Goal: Task Accomplishment & Management: Use online tool/utility

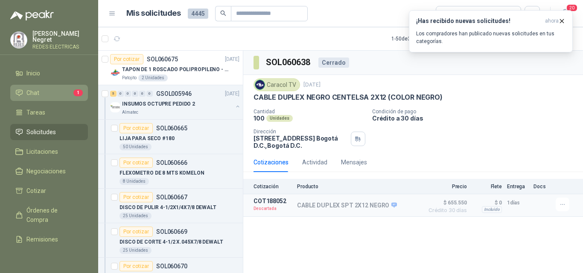
scroll to position [341, 0]
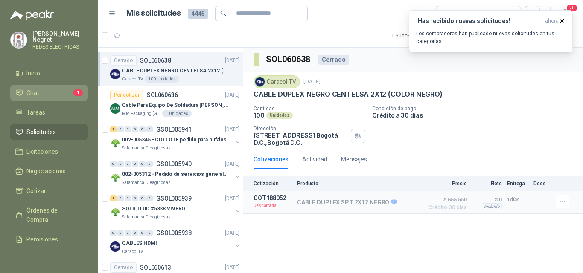
click at [47, 89] on li "Chat 1" at bounding box center [48, 92] width 67 height 9
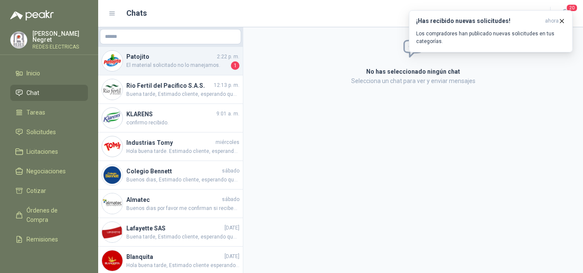
click at [150, 66] on span "El material solicitado no lo manejamos." at bounding box center [177, 65] width 103 height 9
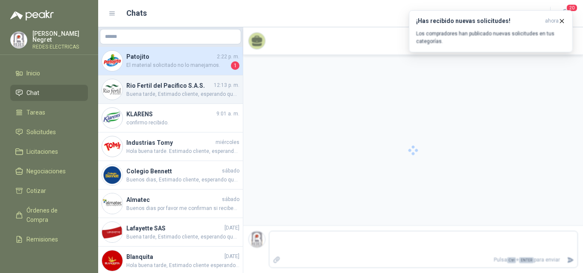
scroll to position [109, 0]
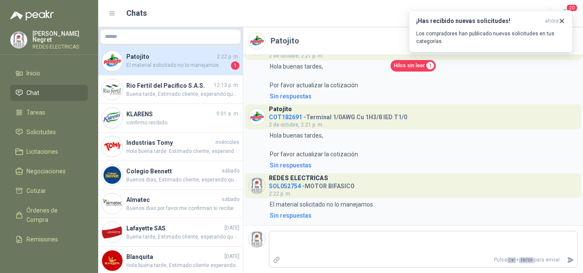
click at [290, 188] on span "SOL052754" at bounding box center [285, 186] width 32 height 7
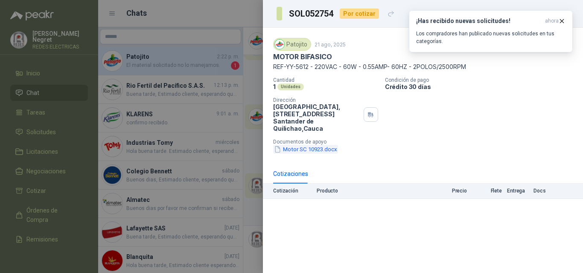
click at [326, 151] on button "Motor SC 10923.docx" at bounding box center [305, 149] width 65 height 9
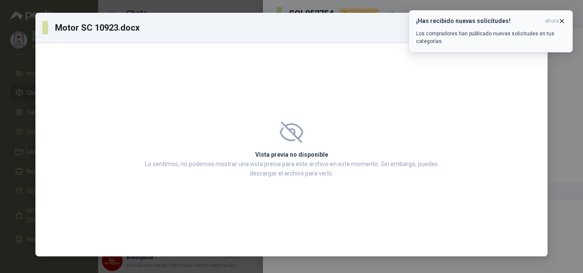
click at [560, 19] on icon "button" at bounding box center [561, 20] width 3 height 3
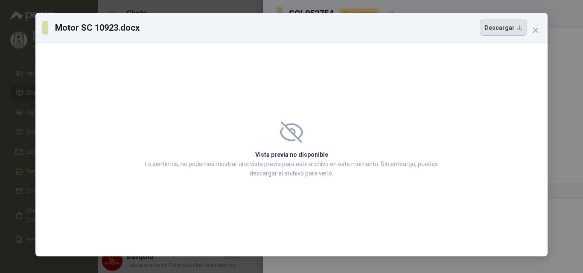
click at [513, 27] on button "Descargar" at bounding box center [502, 28] width 47 height 16
click at [534, 31] on icon "close" at bounding box center [535, 30] width 7 height 7
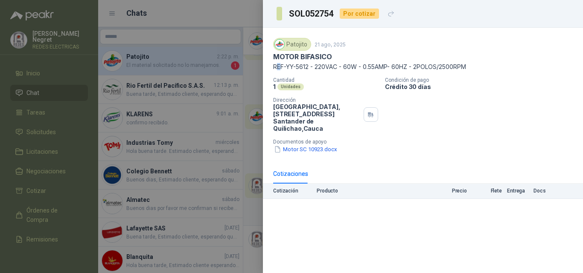
drag, startPoint x: 283, startPoint y: 66, endPoint x: 275, endPoint y: 61, distance: 9.0
click at [277, 67] on p "REF-YY-5612 - 220VAC - 60W - 0.55AMP- 60HZ - 2POLOS/2500RPM" at bounding box center [422, 66] width 299 height 7
click at [180, 17] on div at bounding box center [291, 136] width 583 height 273
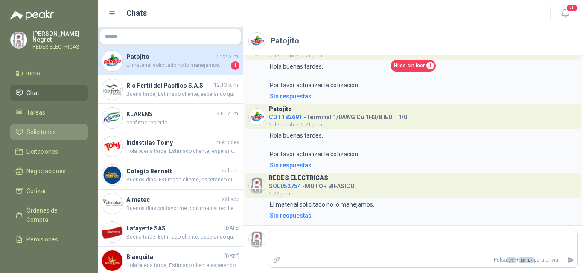
click at [49, 128] on span "Solicitudes" at bounding box center [40, 132] width 29 height 9
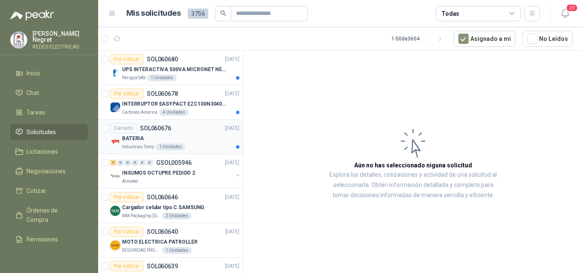
click at [208, 136] on div "BATERIA" at bounding box center [180, 138] width 117 height 10
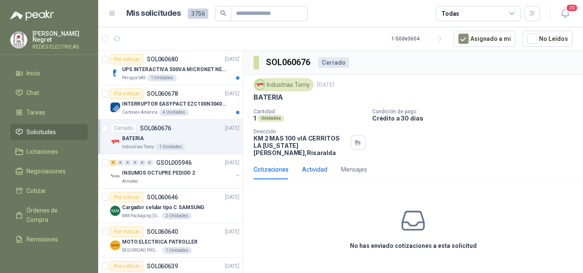
click at [317, 165] on div "Actividad" at bounding box center [314, 169] width 25 height 9
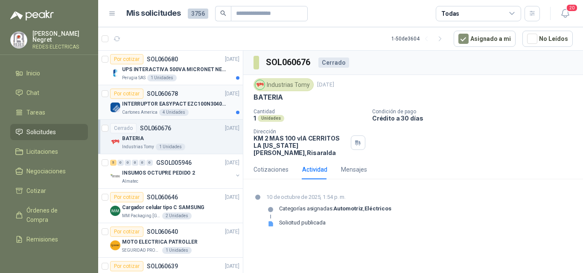
click at [196, 102] on p "INTERRUPTOR EASYPACT EZC100N3040C 40AMP 25K [PERSON_NAME]" at bounding box center [175, 104] width 106 height 8
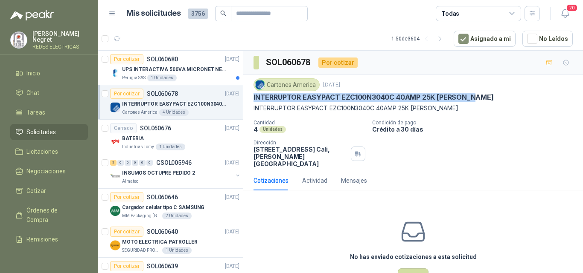
drag, startPoint x: 253, startPoint y: 100, endPoint x: 476, endPoint y: 97, distance: 223.1
click at [476, 97] on div "Cartones America [DATE] INTERRUPTOR EASYPACT EZC100N3040C 40AMP 25K [PERSON_NAM…" at bounding box center [412, 123] width 339 height 96
copy p "INTERRUPTOR EASYPACT EZC100N3040C 40AMP 25K [PERSON_NAME]"
click at [184, 83] on article "Por cotizar SOL060680 [DATE] UPS INTERACTIVA 500VA MICRONET NEGRA MARCA: POWEST…" at bounding box center [170, 68] width 145 height 35
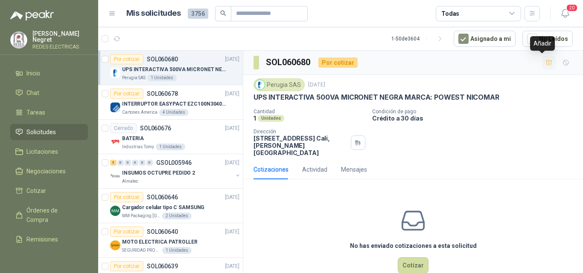
click at [545, 61] on icon "button" at bounding box center [548, 62] width 6 height 5
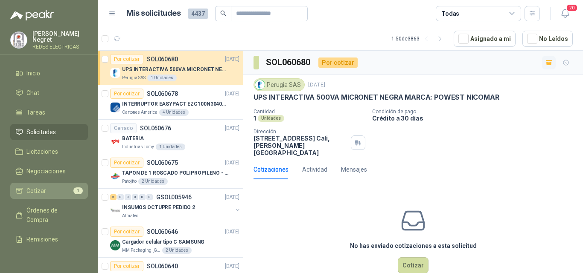
click at [56, 191] on li "Cotizar 1" at bounding box center [48, 190] width 67 height 9
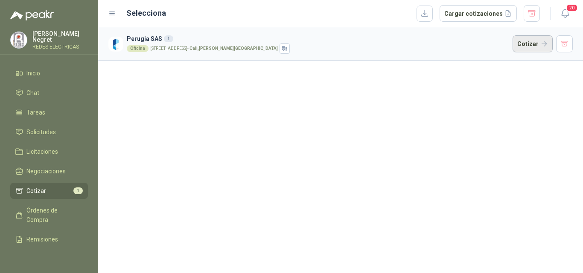
click at [545, 43] on button "Cotizar" at bounding box center [532, 43] width 40 height 17
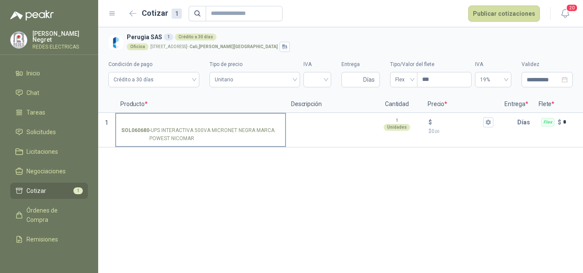
drag, startPoint x: 152, startPoint y: 127, endPoint x: 275, endPoint y: 130, distance: 123.3
click at [275, 130] on p "SOL060680 - UPS INTERACTIVA 500VA MICRONET NEGRA MARCA: POWEST NICOMAR" at bounding box center [200, 135] width 159 height 16
click at [275, 126] on input "SOL060680 - UPS INTERACTIVA 500VA MICRONET NEGRA MARCA: POWEST NICOMAR" at bounding box center [200, 122] width 159 height 6
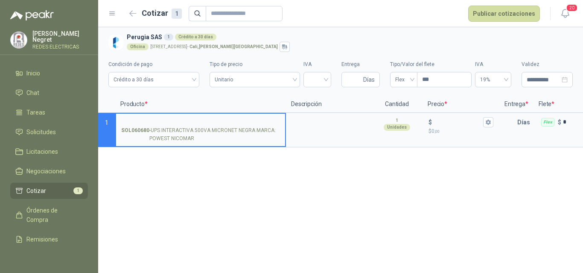
click at [210, 119] on input "SOL060680 - UPS INTERACTIVA 500VA MICRONET NEGRA MARCA: POWEST NICOMAR" at bounding box center [200, 122] width 159 height 6
click at [249, 119] on input "**********" at bounding box center [200, 122] width 159 height 6
click at [313, 122] on textarea at bounding box center [329, 124] width 84 height 20
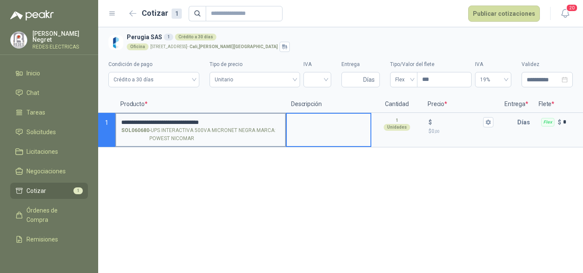
click at [270, 120] on input "**********" at bounding box center [200, 122] width 159 height 6
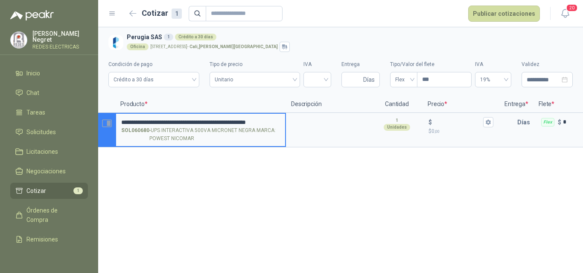
drag, startPoint x: 279, startPoint y: 123, endPoint x: 115, endPoint y: 122, distance: 164.6
click at [115, 122] on section "**********" at bounding box center [340, 130] width 484 height 35
type input "**********"
click at [318, 118] on textarea at bounding box center [329, 124] width 84 height 20
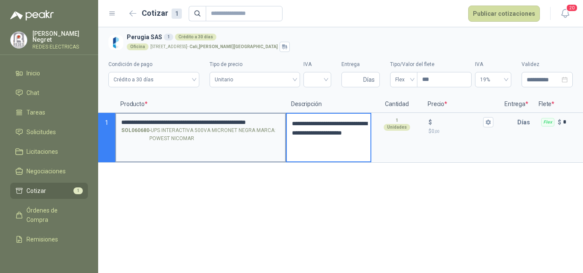
drag, startPoint x: 326, startPoint y: 152, endPoint x: 283, endPoint y: 114, distance: 57.7
click at [283, 114] on section "**********" at bounding box center [340, 138] width 484 height 50
type textarea "*"
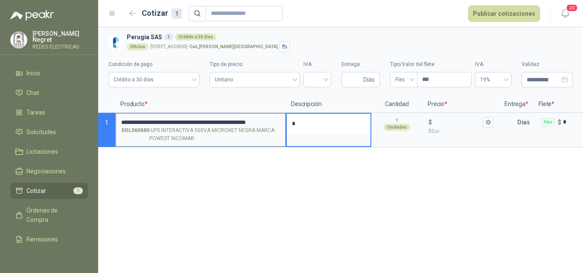
type textarea "**"
type textarea "***"
type textarea "****"
type textarea "******"
type textarea "*******"
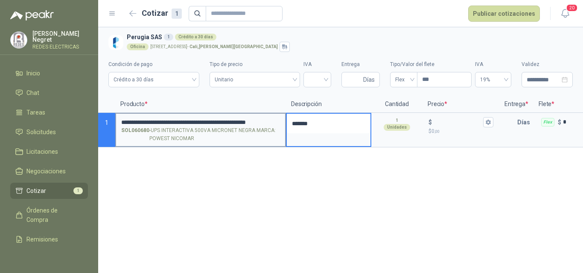
type textarea "********"
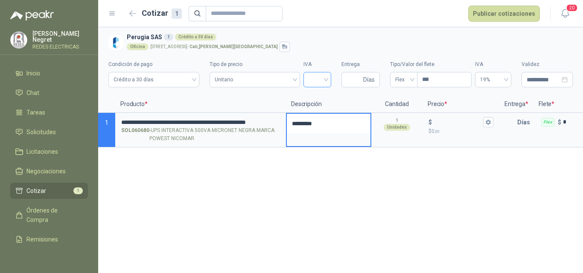
type textarea "*********"
click at [315, 81] on input "search" at bounding box center [316, 78] width 17 height 13
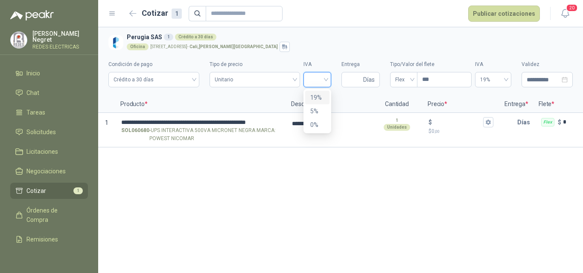
click at [317, 98] on div "19%" at bounding box center [317, 97] width 14 height 9
click at [354, 81] on input "Entrega" at bounding box center [353, 79] width 15 height 14
type input "*"
click at [399, 84] on span "Flex" at bounding box center [403, 79] width 17 height 13
type input "*"
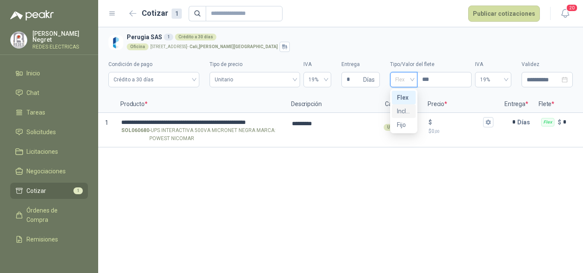
click at [401, 113] on div "Incluido" at bounding box center [404, 111] width 14 height 9
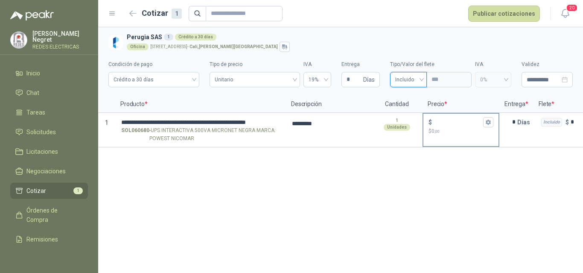
click at [448, 128] on p "$ 0 ,00" at bounding box center [460, 132] width 65 height 8
click at [448, 125] on input "$ $ 0 ,00" at bounding box center [457, 122] width 48 height 6
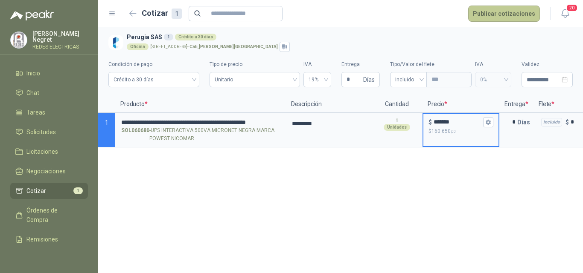
type input "*******"
click at [503, 12] on button "Publicar cotizaciones" at bounding box center [504, 14] width 72 height 16
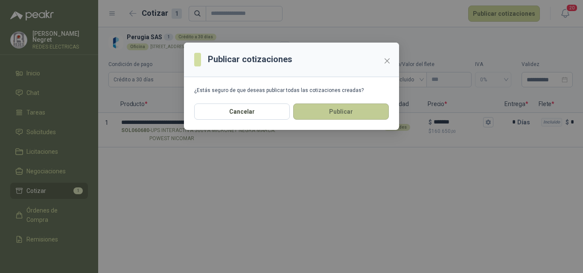
click at [376, 104] on button "Publicar" at bounding box center [341, 112] width 96 height 16
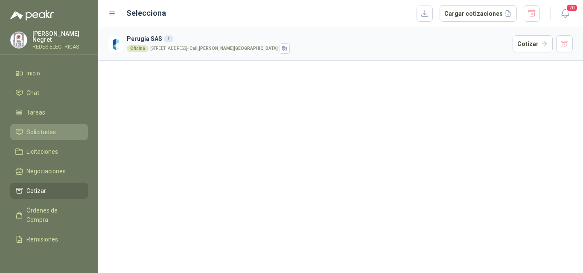
click at [34, 128] on span "Solicitudes" at bounding box center [40, 132] width 29 height 9
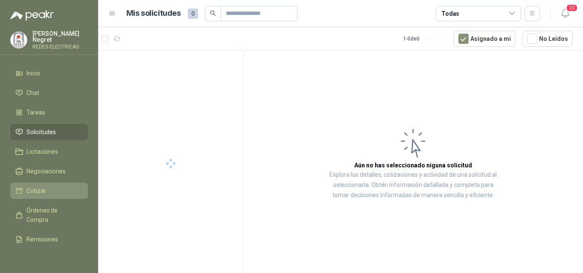
click at [47, 192] on li "Cotizar" at bounding box center [48, 190] width 67 height 9
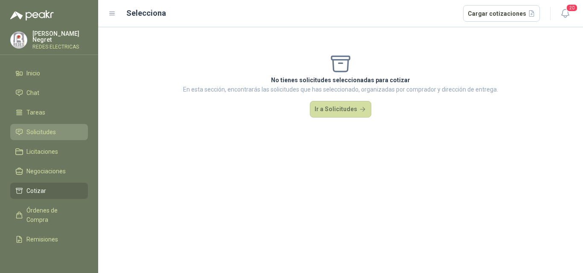
click at [55, 128] on span "Solicitudes" at bounding box center [40, 132] width 29 height 9
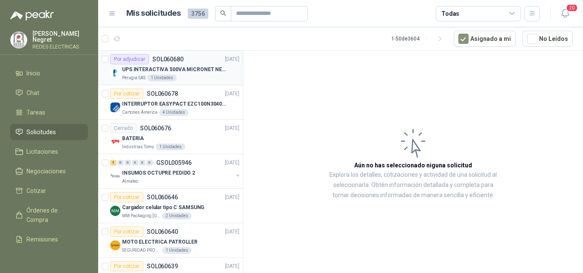
click at [204, 69] on p "UPS INTERACTIVA 500VA MICRONET NEGRA MARCA: POWEST NICOMAR" at bounding box center [175, 70] width 106 height 8
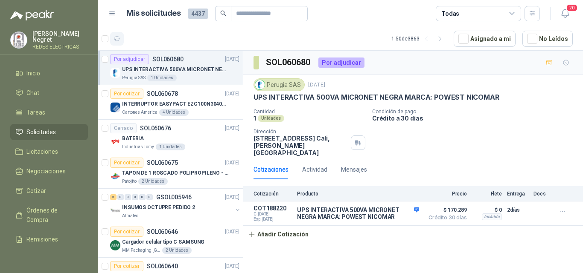
click at [118, 39] on icon "button" at bounding box center [116, 38] width 7 height 7
click at [122, 42] on button "button" at bounding box center [117, 39] width 14 height 14
click at [54, 245] on link "Remisiones" at bounding box center [49, 240] width 78 height 16
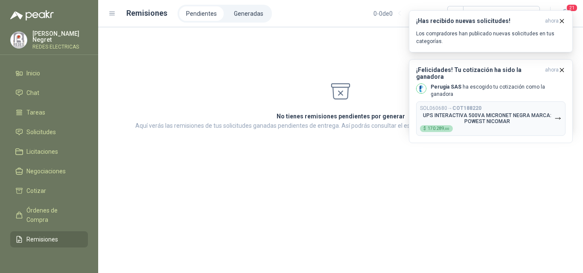
click at [230, 58] on div "No tienes remisiones pendientes por generar Aquí verás las remisiones de tus so…" at bounding box center [340, 84] width 464 height 93
click at [560, 70] on icon "button" at bounding box center [561, 70] width 7 height 7
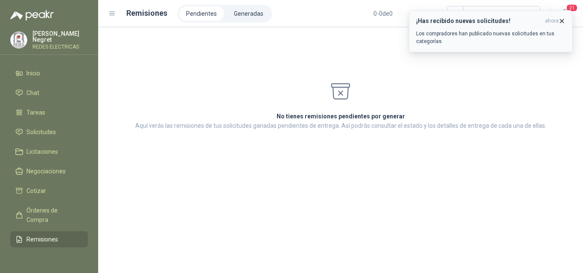
click at [563, 20] on icon "button" at bounding box center [561, 20] width 3 height 3
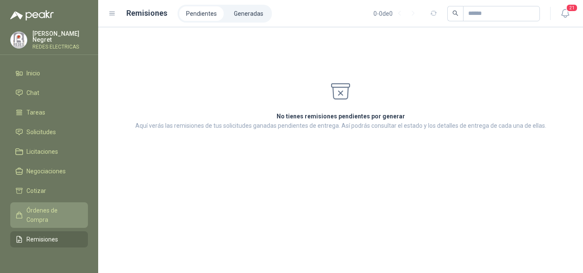
click at [46, 208] on span "Órdenes de Compra" at bounding box center [52, 215] width 53 height 19
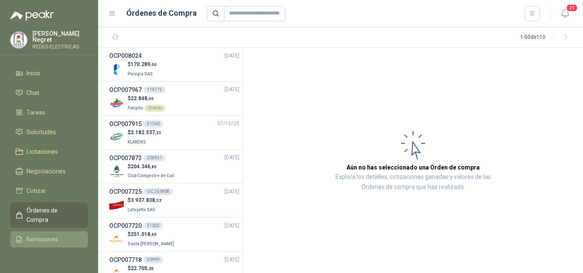
click at [41, 240] on span "Remisiones" at bounding box center [42, 239] width 32 height 9
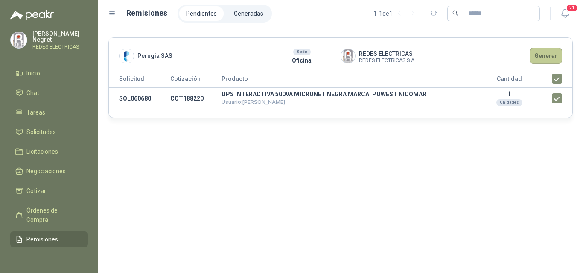
click at [551, 57] on button "Generar" at bounding box center [545, 56] width 32 height 16
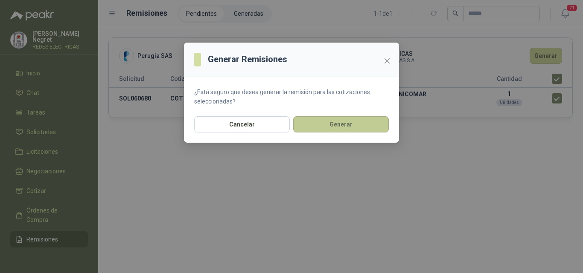
click at [330, 127] on button "Generar" at bounding box center [341, 124] width 96 height 16
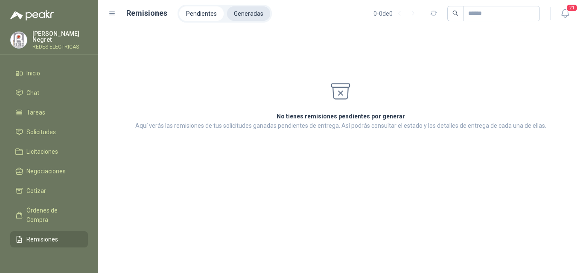
click at [244, 10] on li "Generadas" at bounding box center [248, 13] width 43 height 14
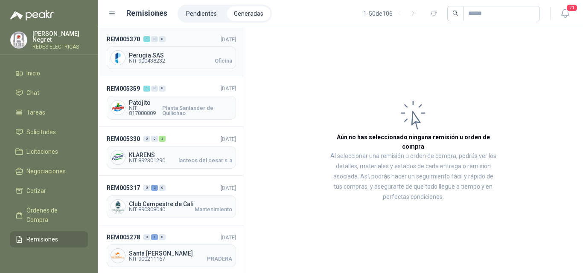
click at [181, 57] on span "Perugia SAS" at bounding box center [180, 55] width 103 height 6
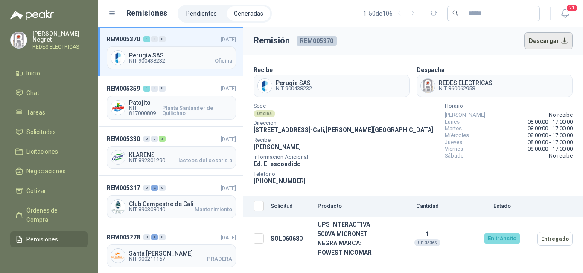
click at [555, 43] on button "Descargar" at bounding box center [548, 40] width 49 height 17
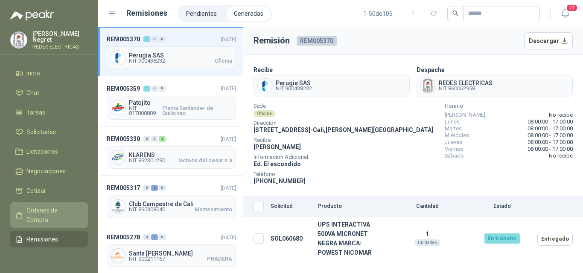
click at [64, 206] on span "Órdenes de Compra" at bounding box center [52, 215] width 53 height 19
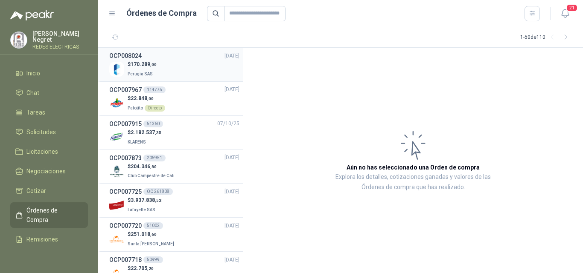
click at [154, 64] on span ",00" at bounding box center [153, 64] width 6 height 5
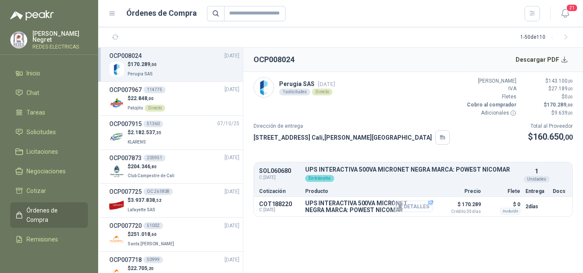
click at [423, 205] on button "Detalles" at bounding box center [413, 207] width 40 height 12
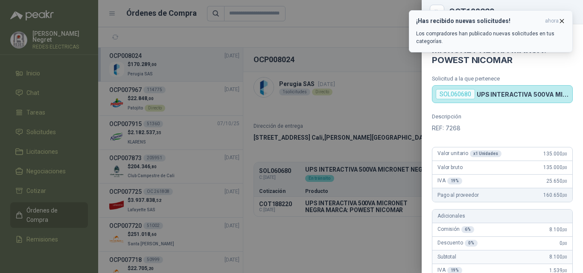
click at [561, 18] on icon "button" at bounding box center [561, 20] width 7 height 7
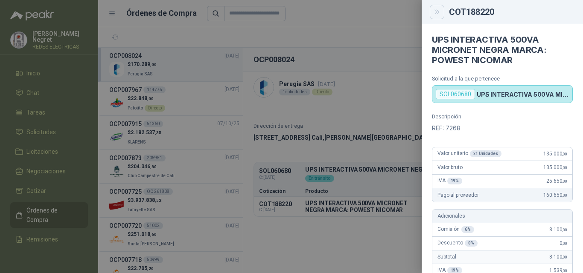
click at [437, 14] on icon "Close" at bounding box center [437, 12] width 4 height 4
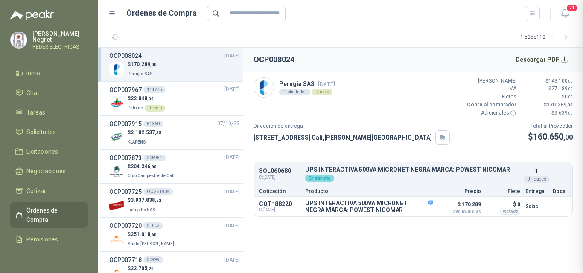
scroll to position [297, 0]
click at [119, 35] on icon "button" at bounding box center [115, 37] width 7 height 7
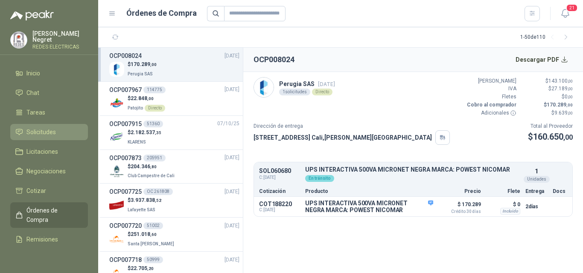
click at [50, 130] on span "Solicitudes" at bounding box center [40, 132] width 29 height 9
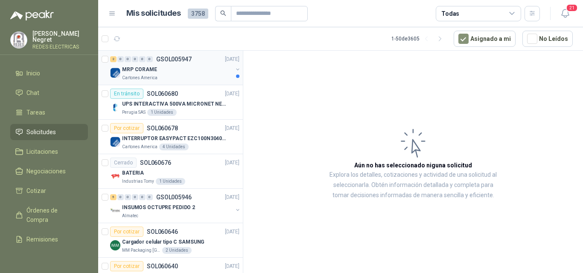
click at [161, 82] on div "2 0 0 0 0 0 GSOL005947 [DATE] MRP CORAME Cartones America" at bounding box center [170, 68] width 145 height 35
click at [175, 67] on div "MRP CORAME" at bounding box center [177, 69] width 110 height 10
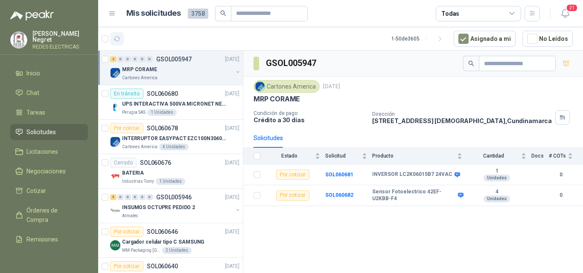
click at [120, 38] on icon "button" at bounding box center [117, 39] width 6 height 4
click at [119, 41] on icon "button" at bounding box center [116, 38] width 7 height 7
click at [461, 38] on button "Asignado a mi" at bounding box center [484, 39] width 62 height 16
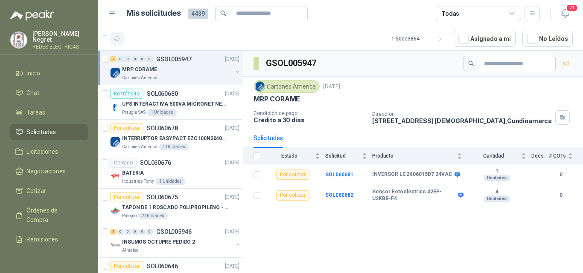
click at [120, 43] on button "button" at bounding box center [117, 39] width 14 height 14
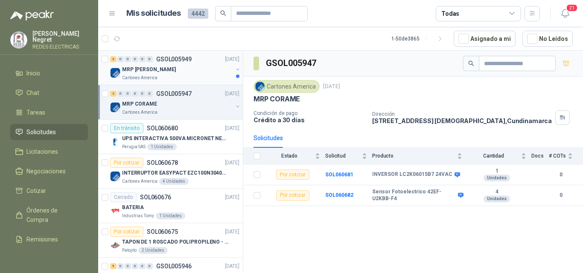
click at [191, 71] on div "MRP [PERSON_NAME]" at bounding box center [177, 69] width 110 height 10
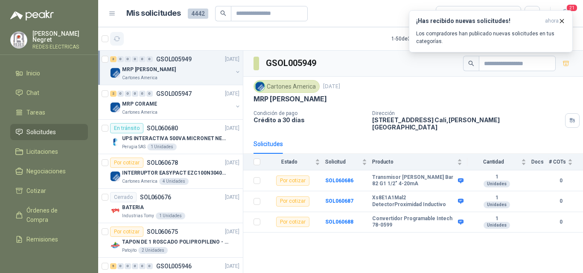
click at [119, 38] on icon "button" at bounding box center [116, 38] width 7 height 7
click at [121, 44] on button "button" at bounding box center [117, 39] width 14 height 14
click at [559, 21] on icon "button" at bounding box center [561, 20] width 7 height 7
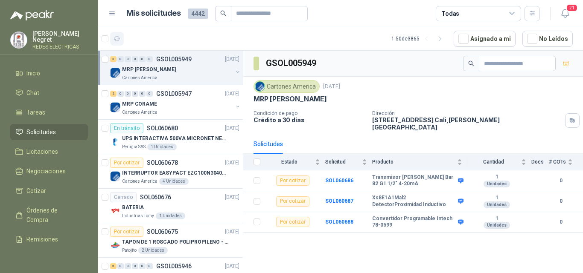
click at [119, 44] on button "button" at bounding box center [117, 39] width 14 height 14
click at [113, 36] on icon "button" at bounding box center [116, 38] width 7 height 7
click at [120, 42] on icon "button" at bounding box center [116, 38] width 7 height 7
click at [118, 37] on icon "button" at bounding box center [116, 38] width 7 height 7
click at [568, 9] on span "21" at bounding box center [571, 8] width 12 height 8
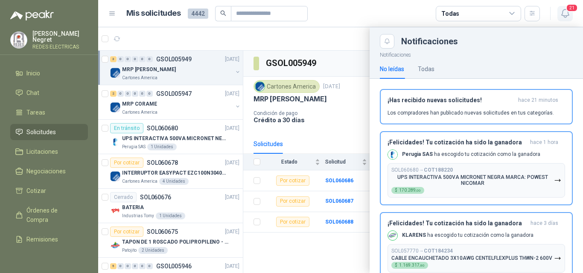
click at [567, 13] on icon "button" at bounding box center [565, 13] width 11 height 11
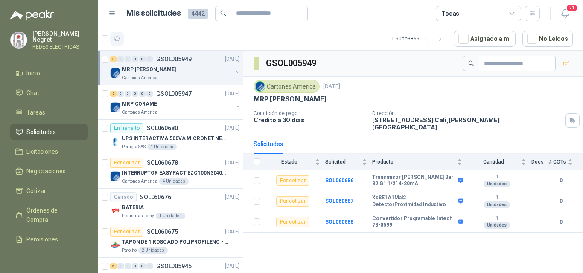
click at [119, 35] on icon "button" at bounding box center [116, 38] width 7 height 7
click at [247, 12] on input "text" at bounding box center [266, 13] width 60 height 14
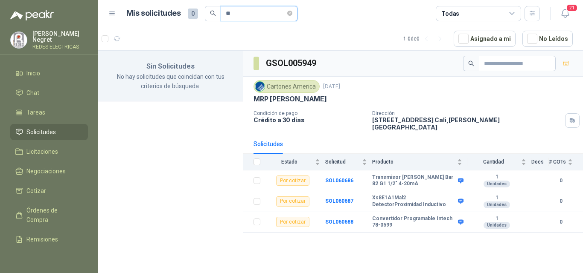
type input "*"
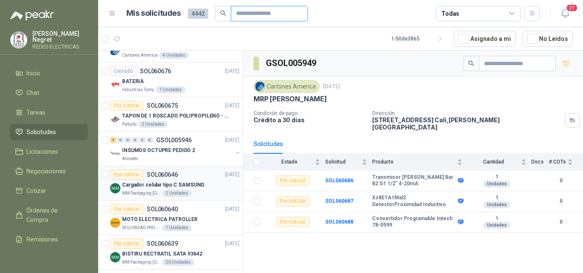
scroll to position [128, 0]
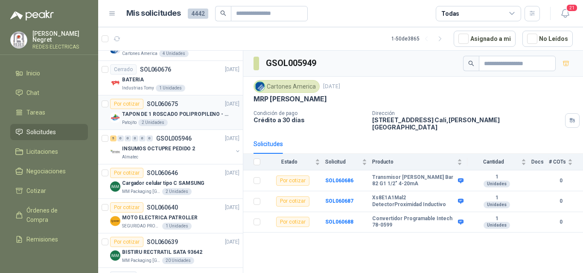
click at [199, 119] on div "TAPON DE 1 ROSCADO POLIPROPILENO - HEMBRA NPT" at bounding box center [180, 114] width 117 height 10
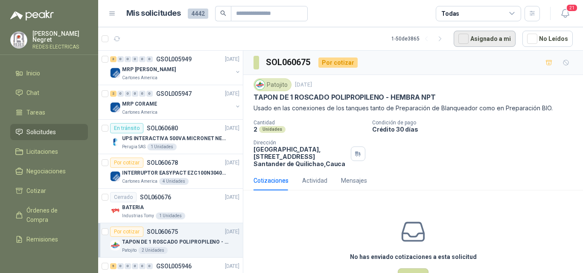
click at [478, 40] on button "Asignado a mi" at bounding box center [484, 39] width 62 height 16
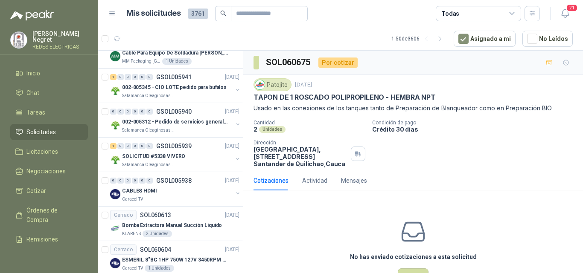
scroll to position [384, 0]
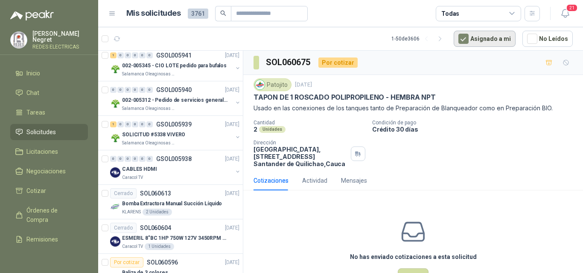
click at [483, 41] on button "Asignado a mi" at bounding box center [484, 39] width 62 height 16
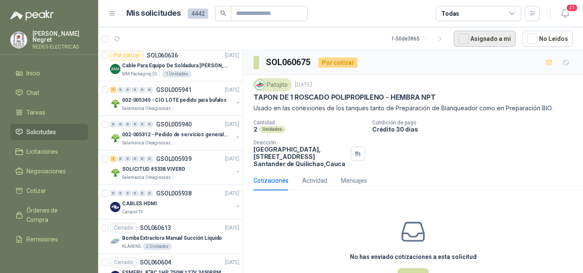
scroll to position [418, 0]
